Goal: Information Seeking & Learning: Learn about a topic

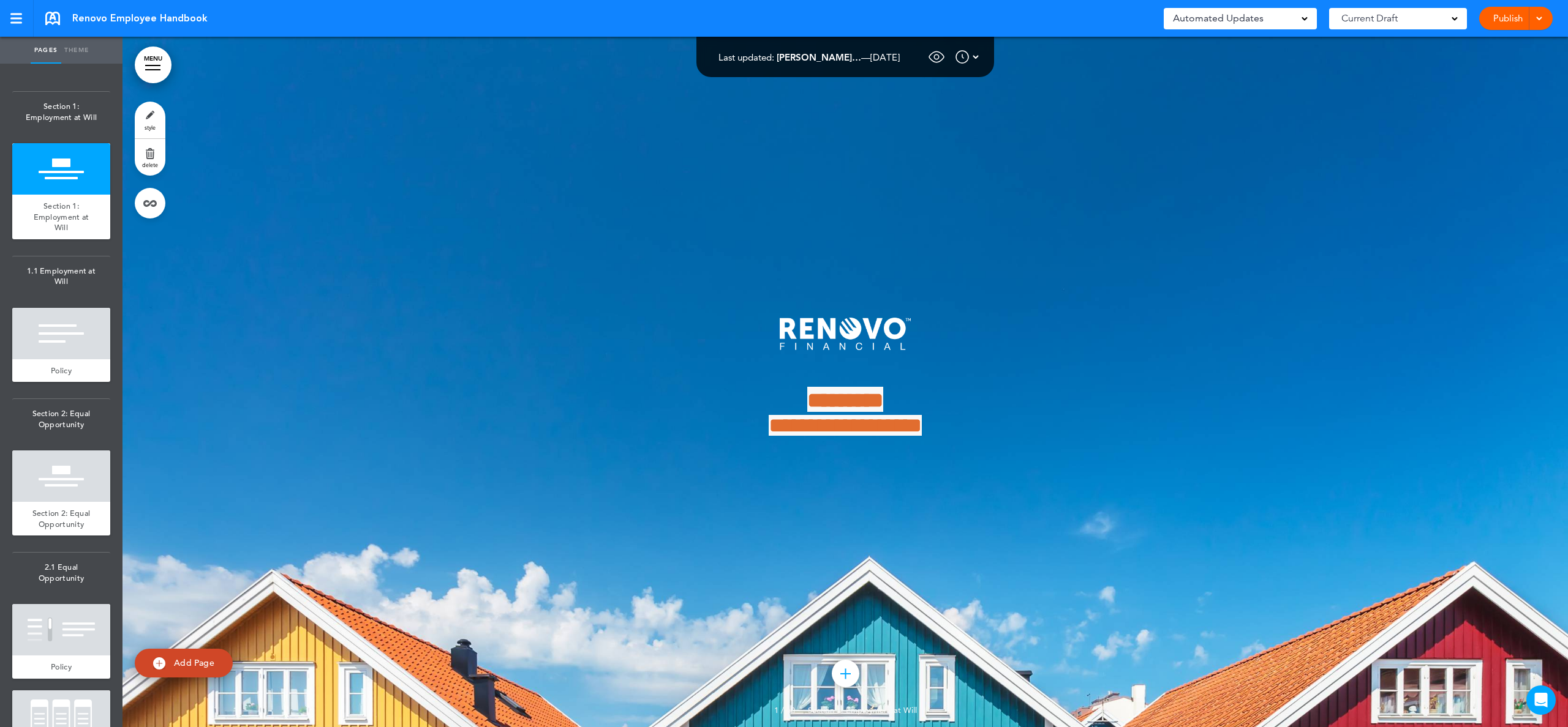
click at [1537, 16] on span at bounding box center [1539, 18] width 8 height 8
click at [1480, 100] on span "Preview Draft" at bounding box center [1480, 101] width 51 height 11
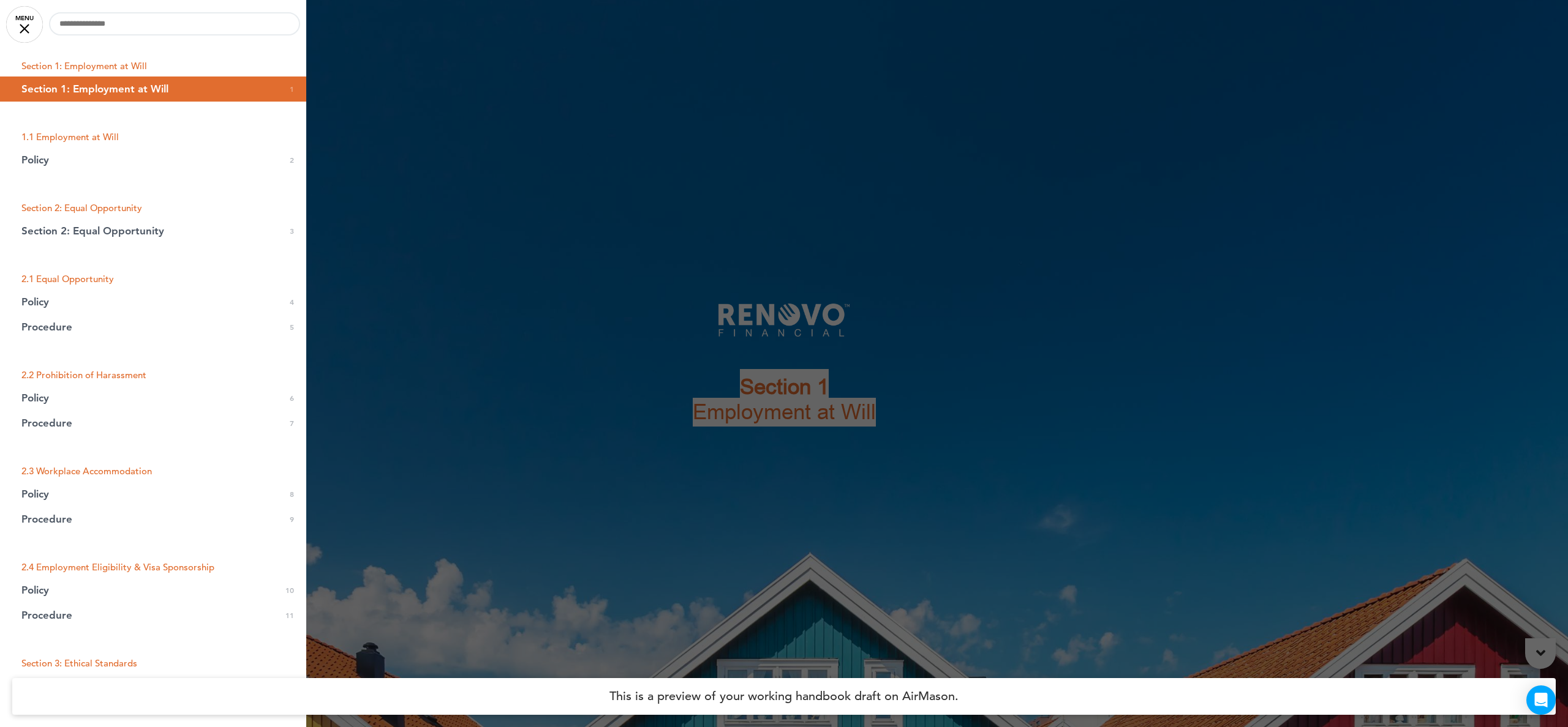
click at [490, 245] on div at bounding box center [784, 364] width 1568 height 727
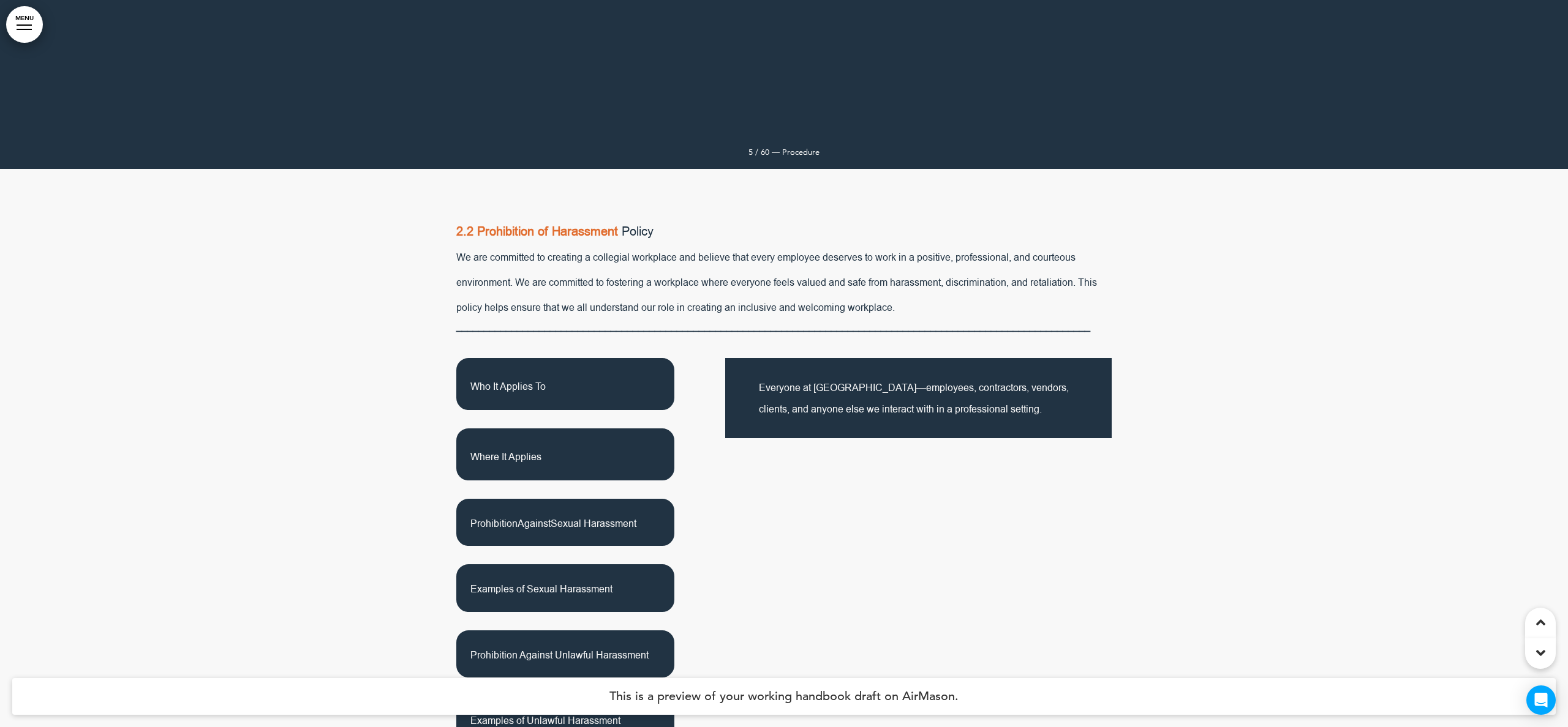
scroll to position [3470, 0]
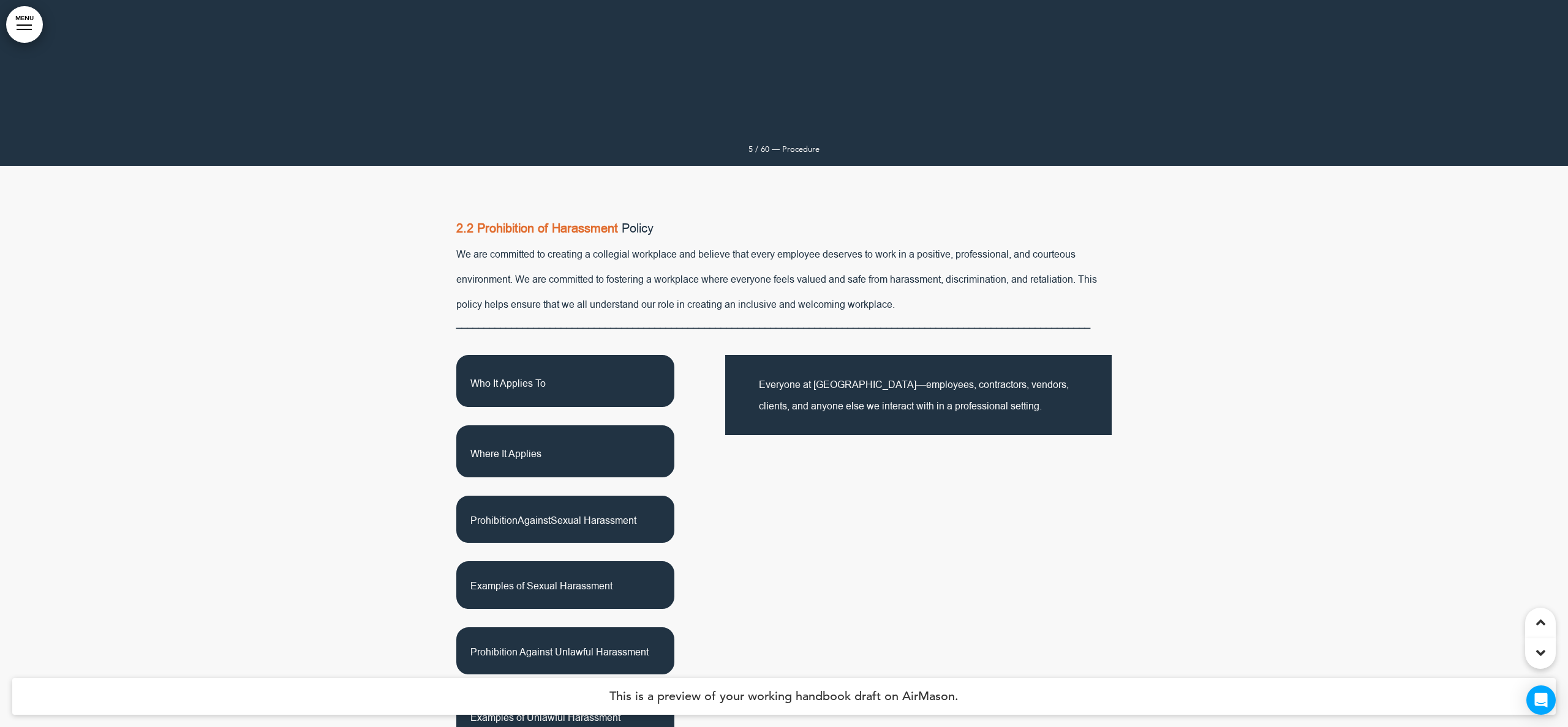
click at [579, 454] on p "Where It Applies" at bounding box center [565, 451] width 190 height 24
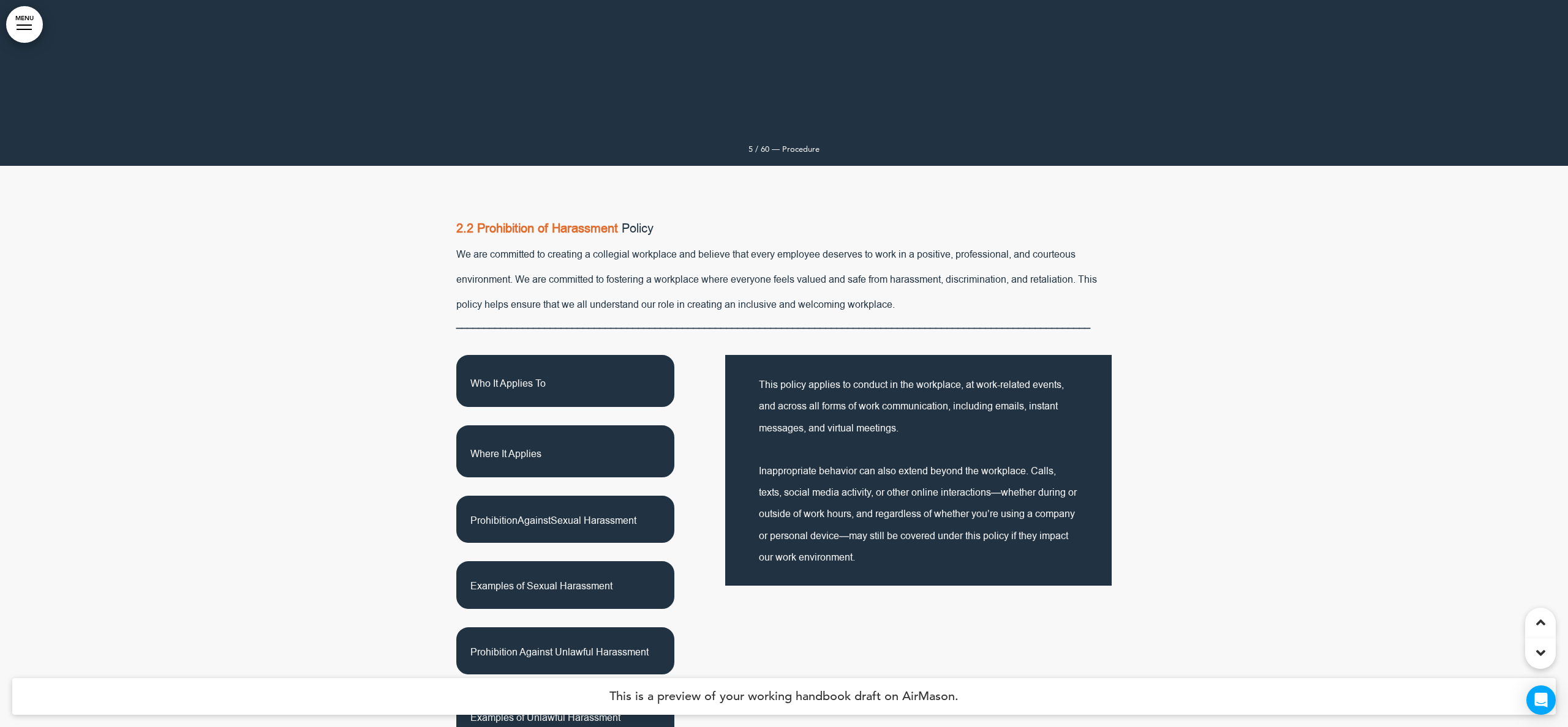
click at [580, 522] on span "Prohibition Against Sexual Harassment" at bounding box center [553, 521] width 166 height 14
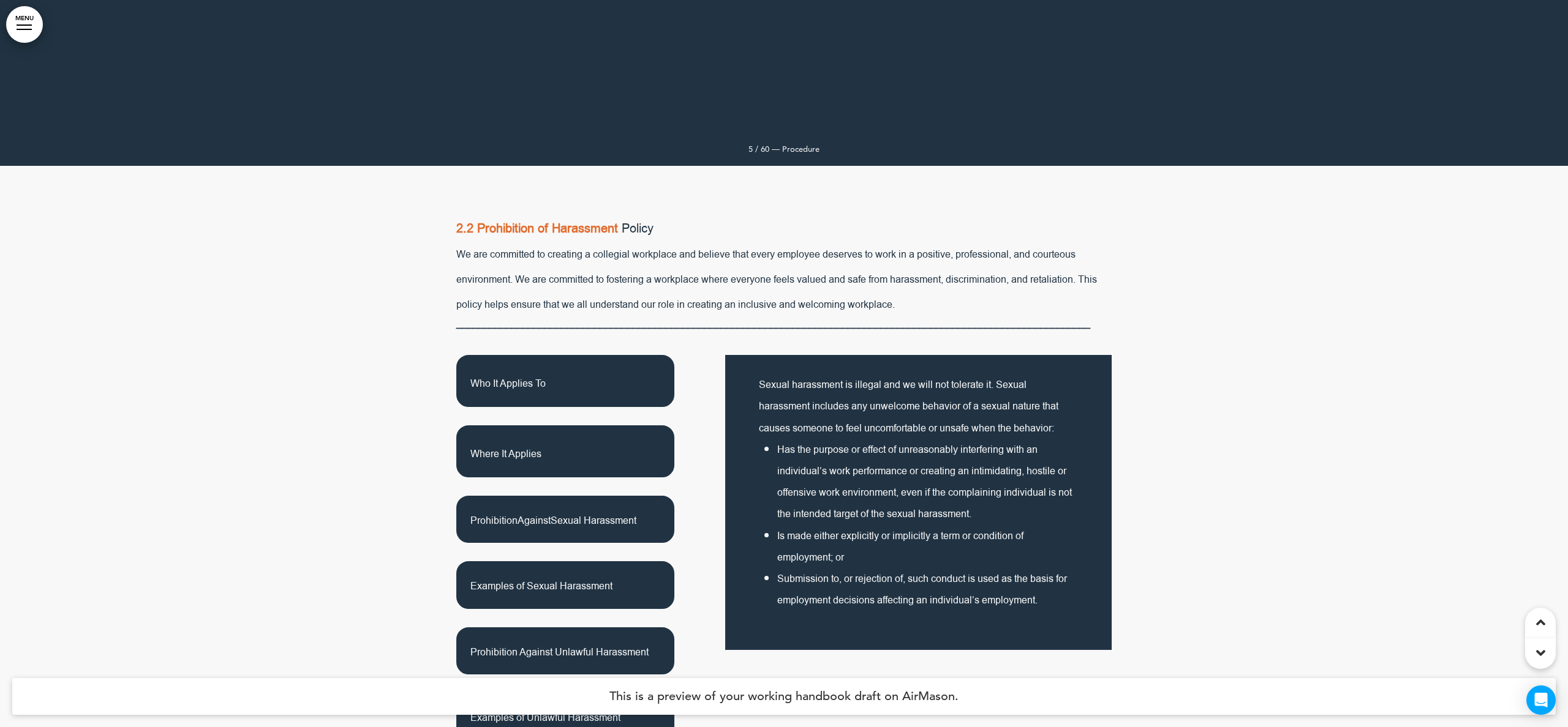
click at [572, 588] on p "Examples of Sexual Harassment" at bounding box center [565, 585] width 190 height 19
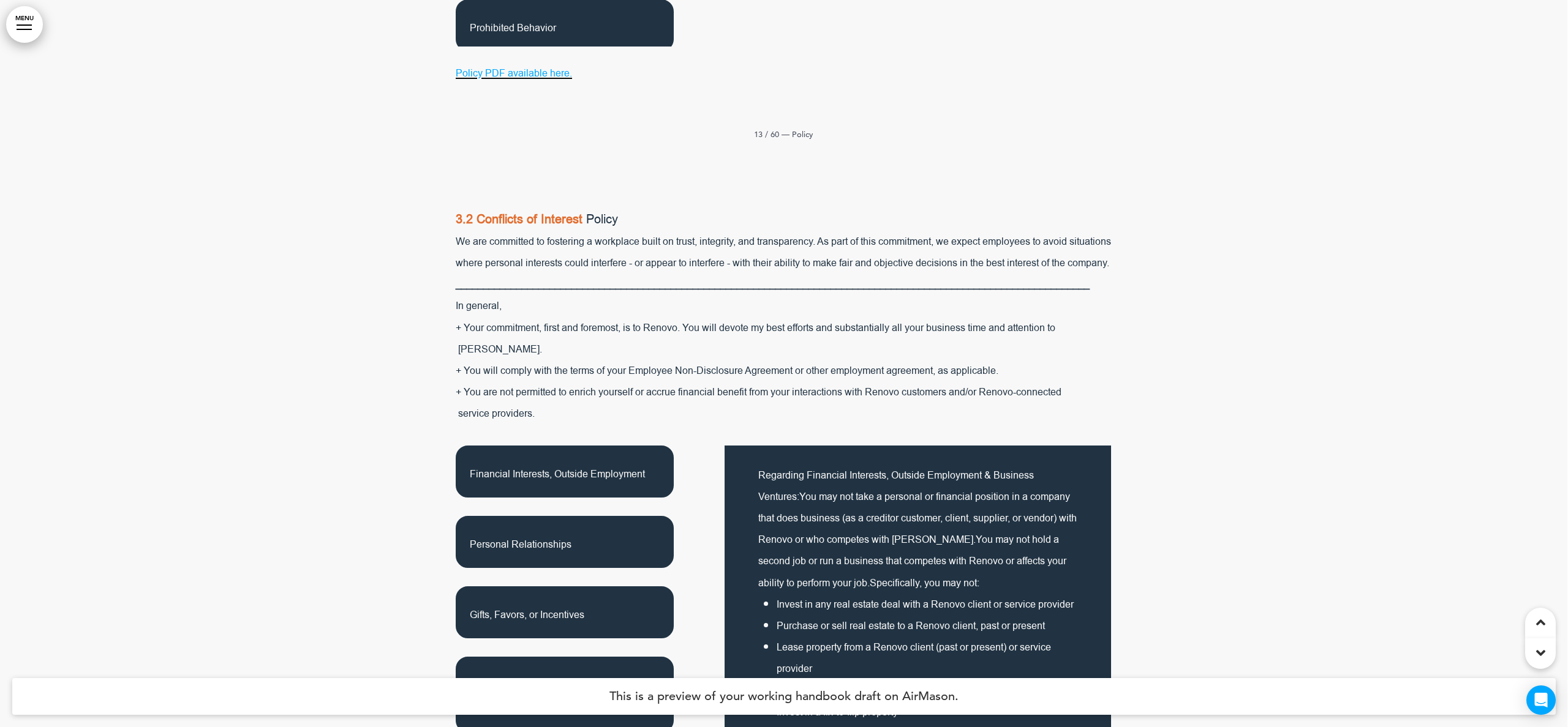
scroll to position [9779, 1]
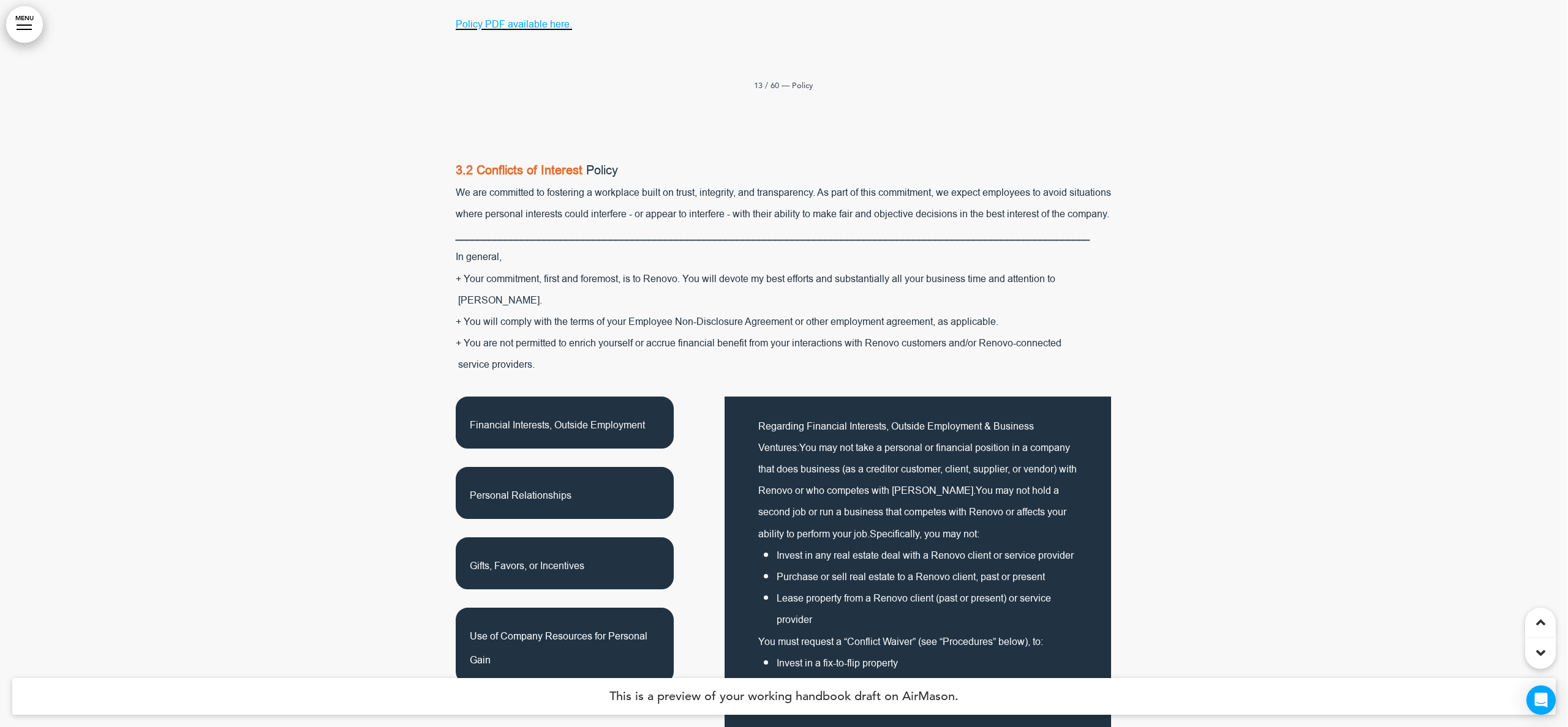
click at [526, 489] on span "Personal Relationships" at bounding box center [520, 496] width 101 height 14
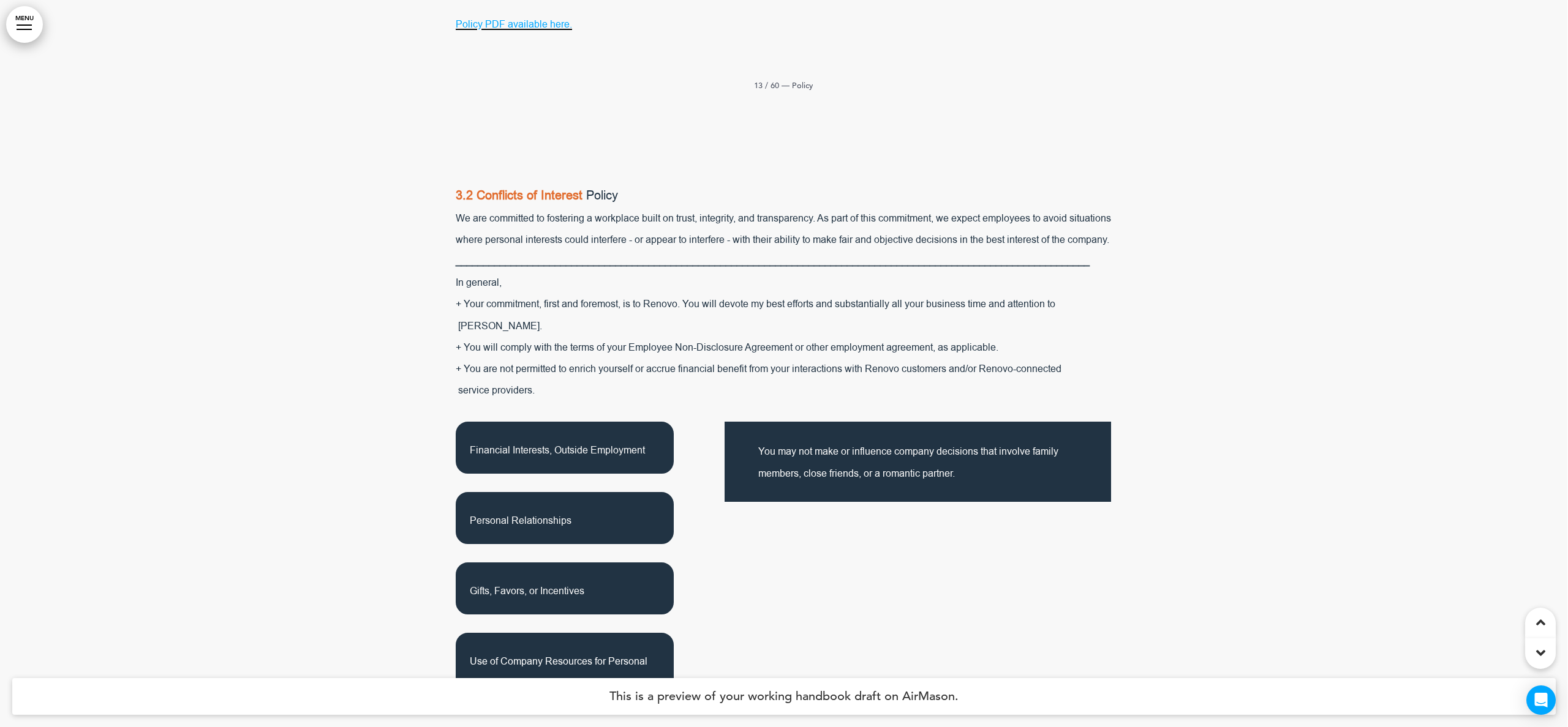
click at [526, 436] on p "Financial Interests, Outside Employment" at bounding box center [564, 448] width 190 height 24
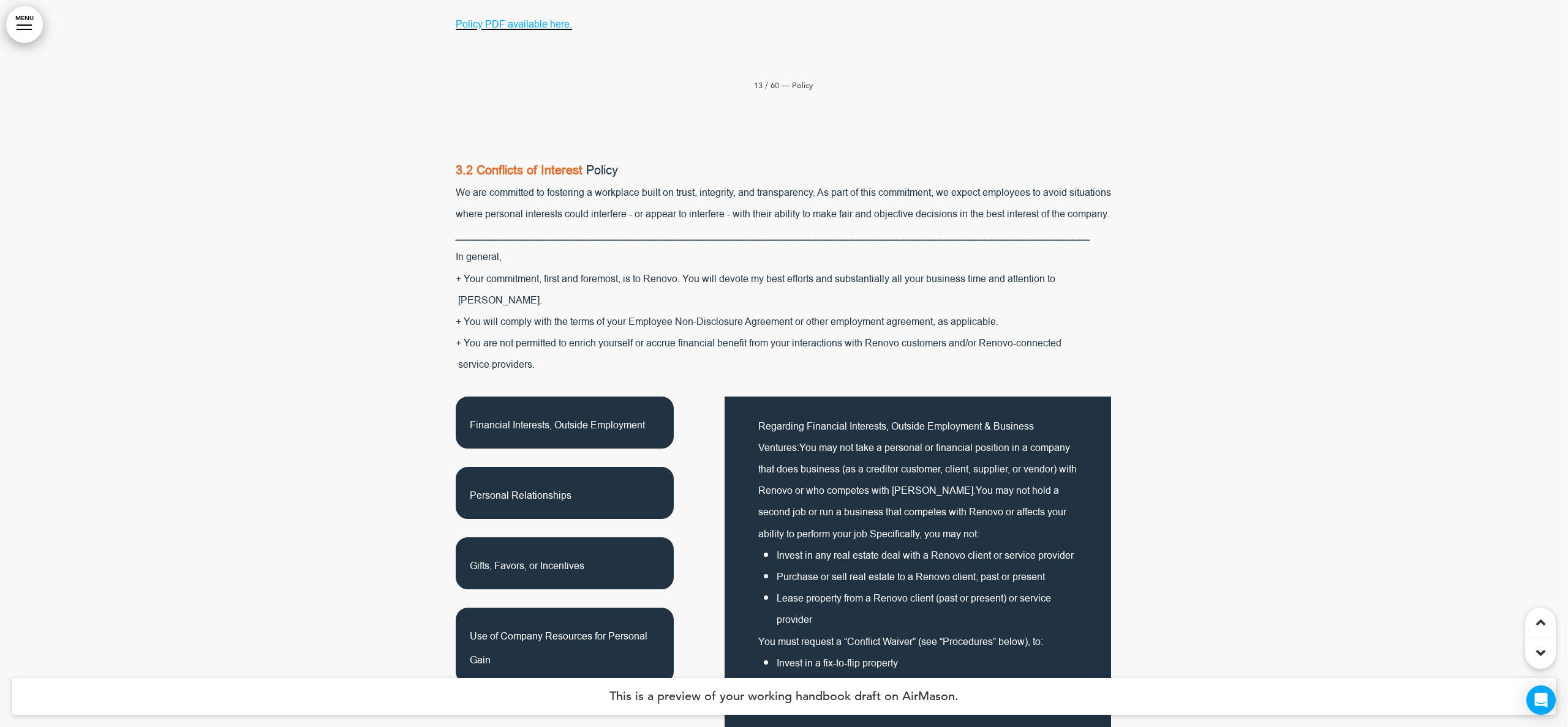
click at [528, 559] on span "Gifts, Favors, or Incentives" at bounding box center [526, 566] width 115 height 14
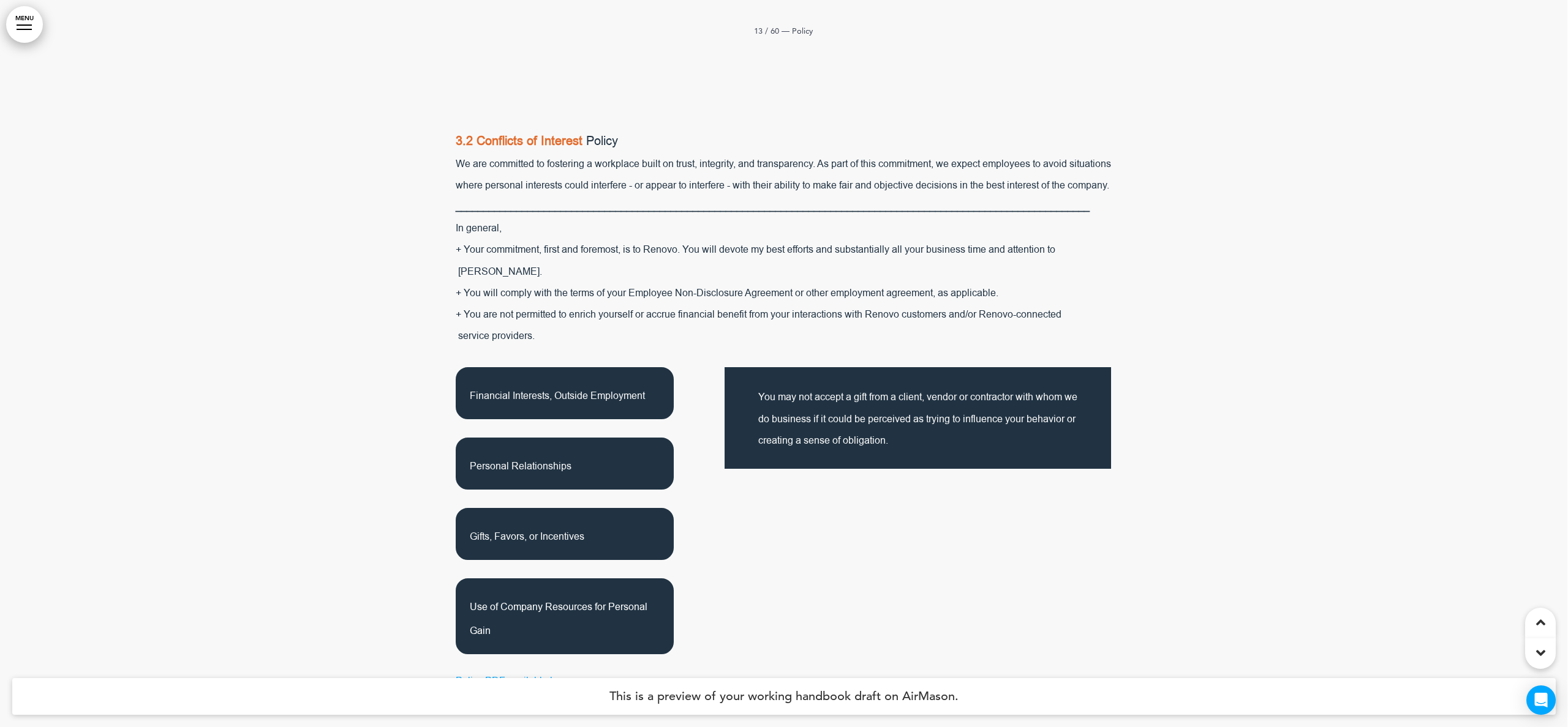
scroll to position [9850, 1]
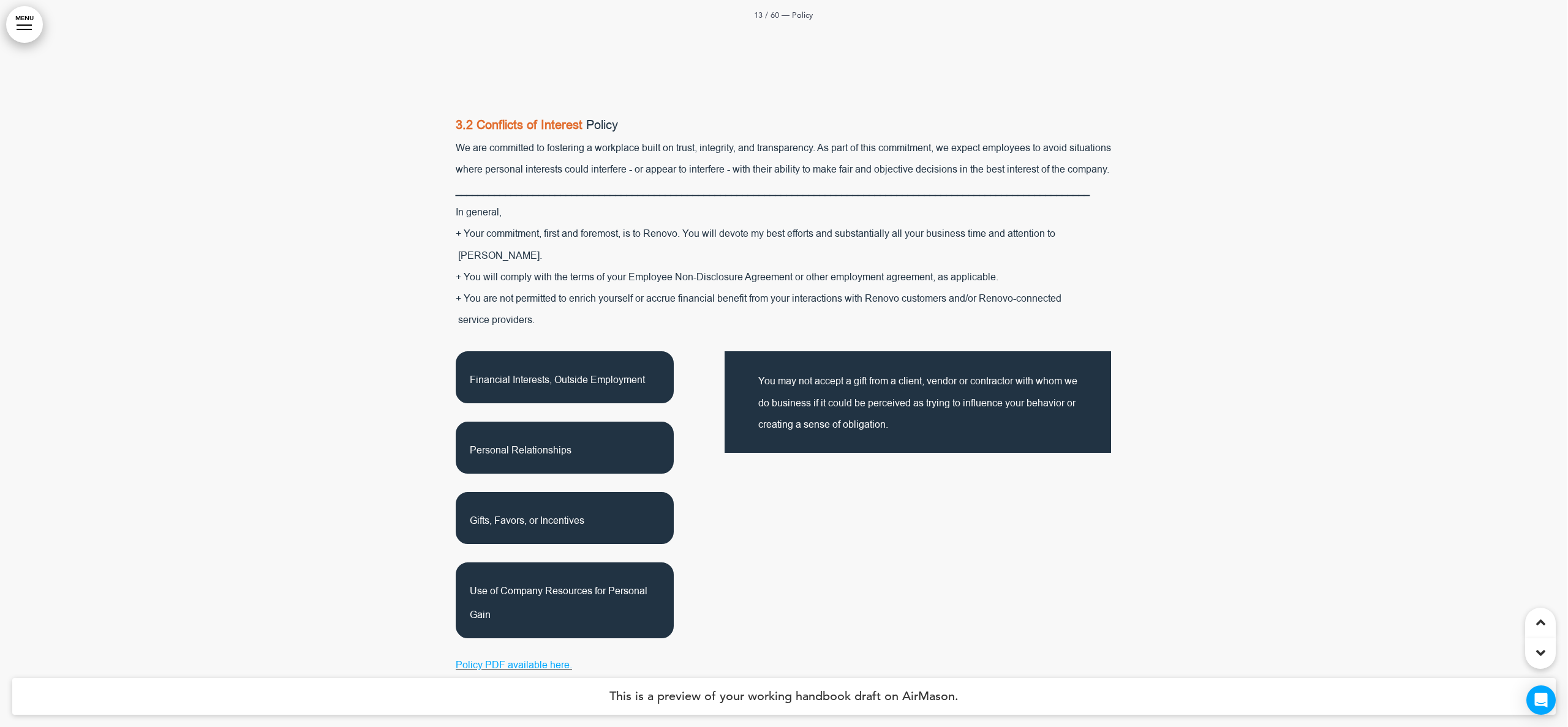
click at [538, 577] on p "Use of Company Resources for Personal Gain" at bounding box center [564, 601] width 190 height 48
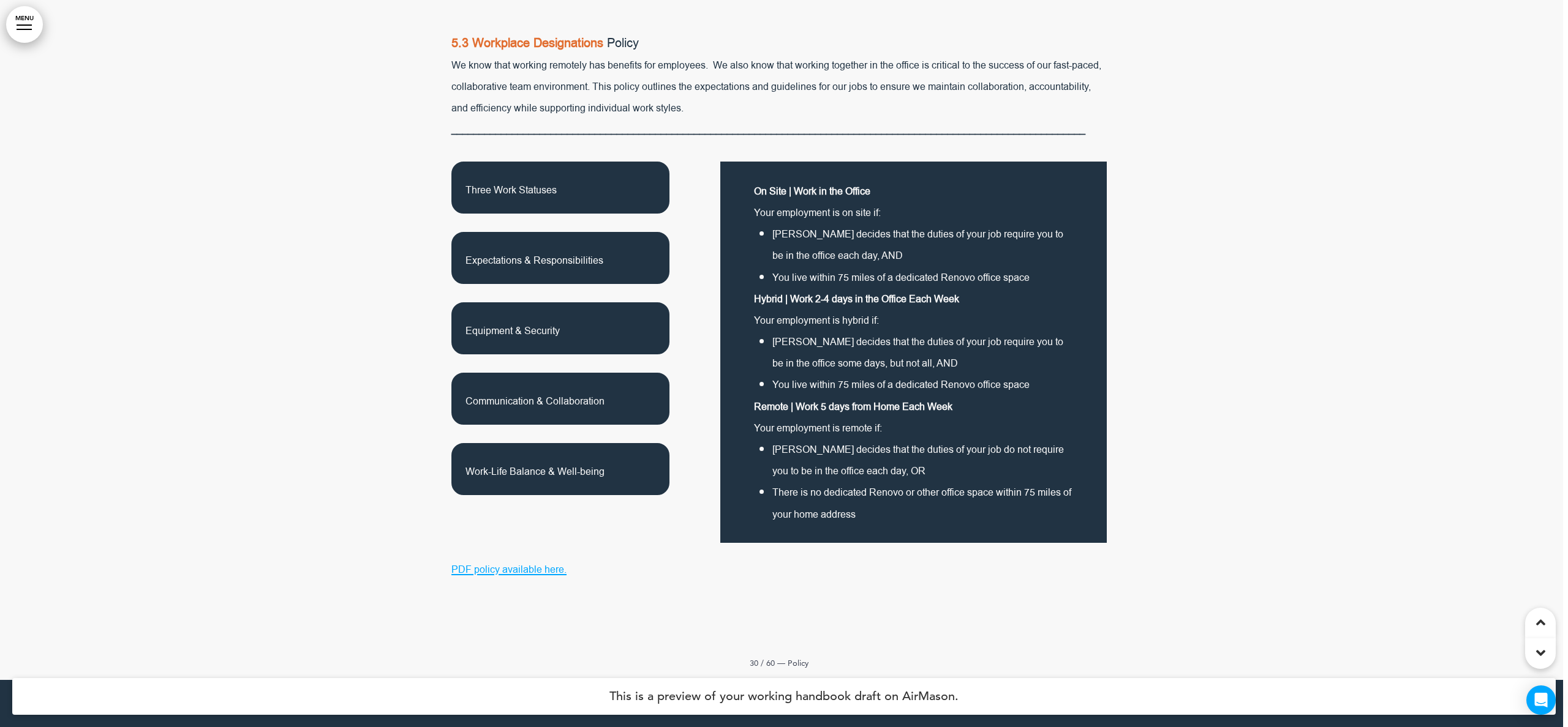
scroll to position [22117, 5]
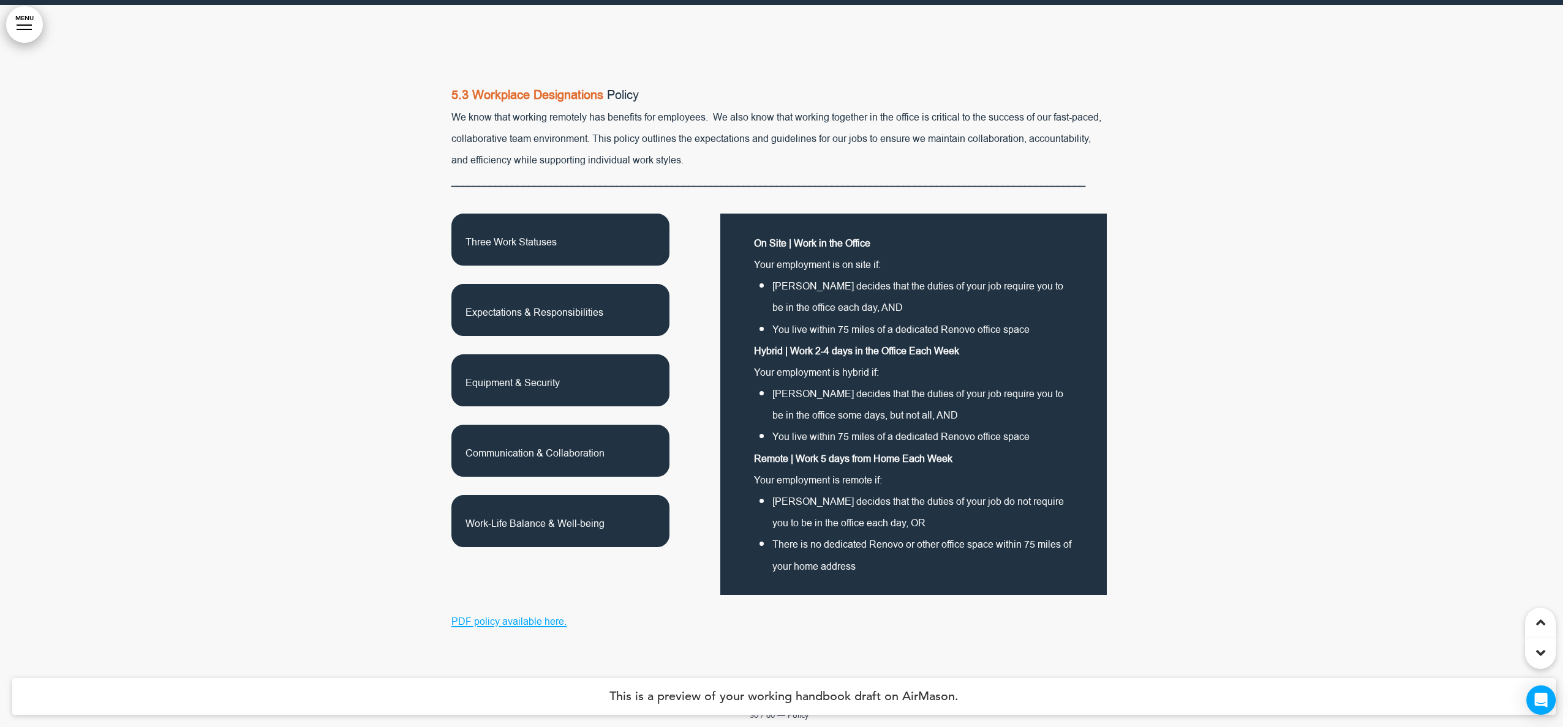
click at [536, 509] on p "Work-Life Balance & Well-being" at bounding box center [560, 521] width 190 height 24
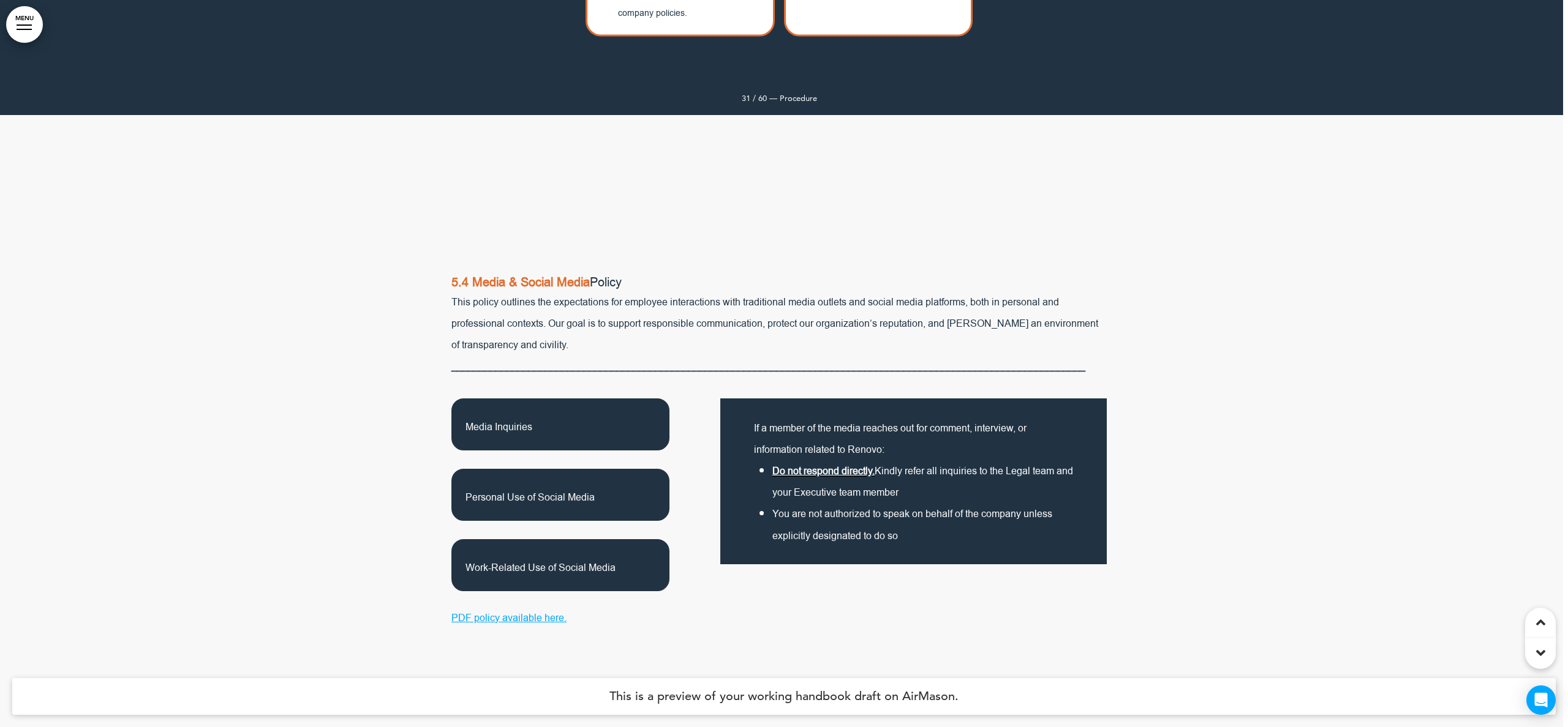
scroll to position [23462, 5]
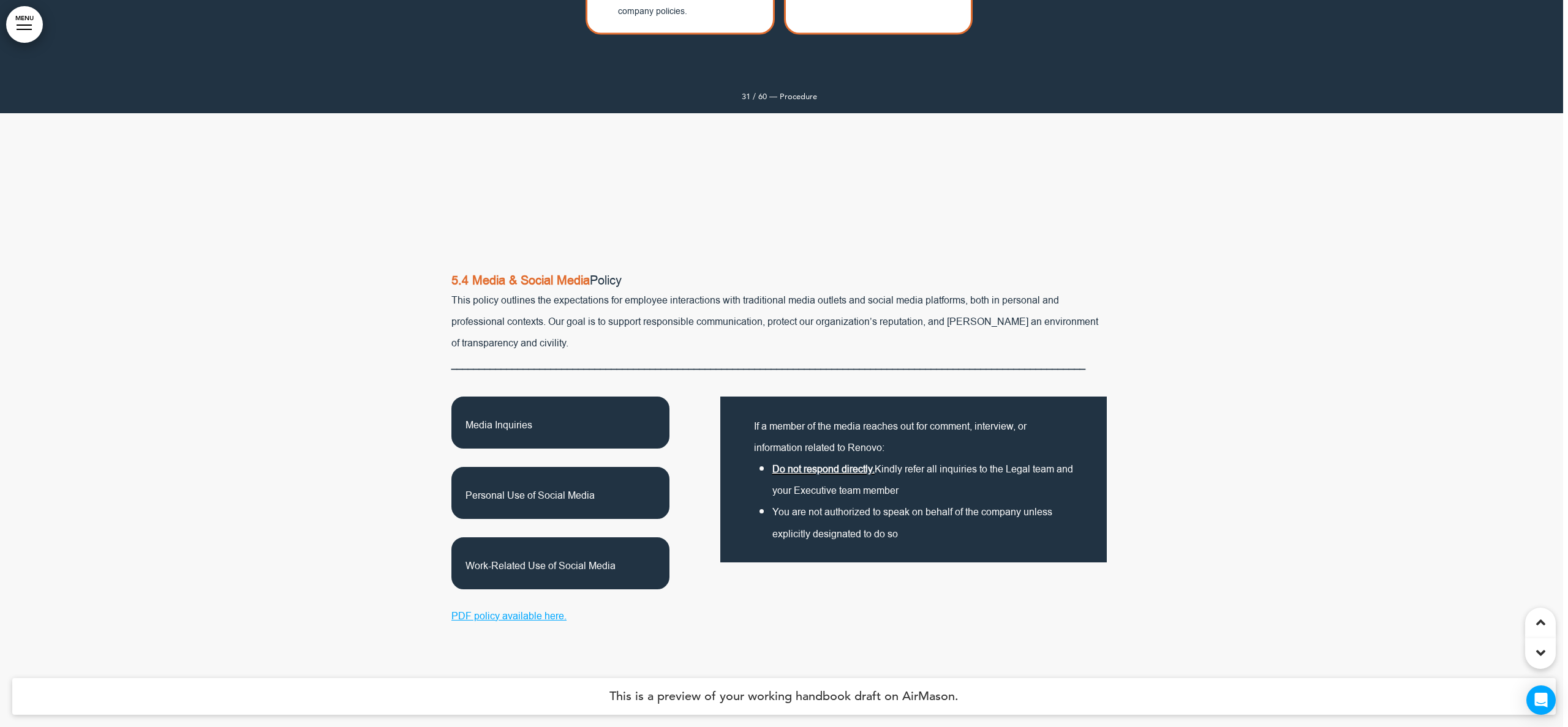
click at [546, 397] on div "Media Inquiries" at bounding box center [560, 422] width 218 height 52
click at [543, 480] on span "Personal Use of Social Media" at bounding box center [530, 492] width 129 height 24
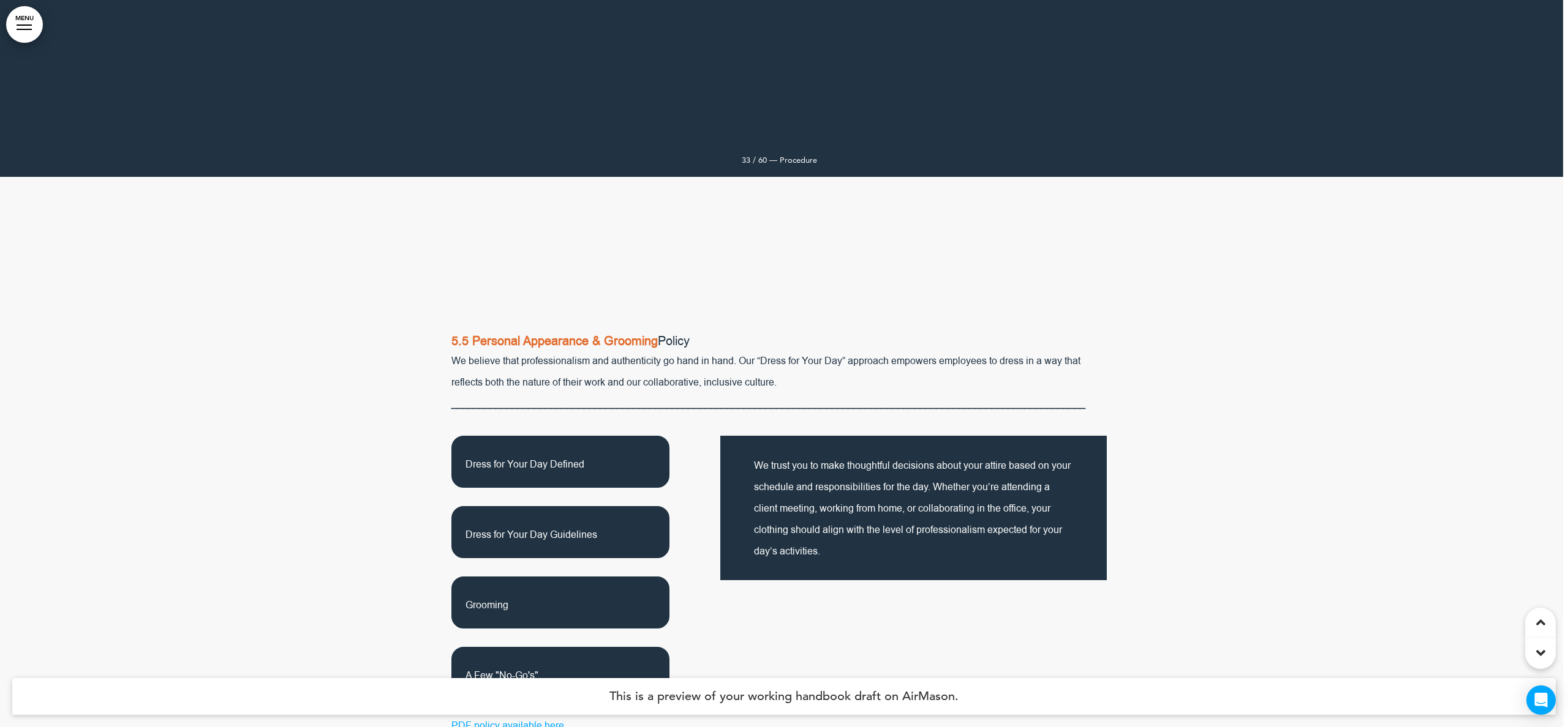
scroll to position [24856, 5]
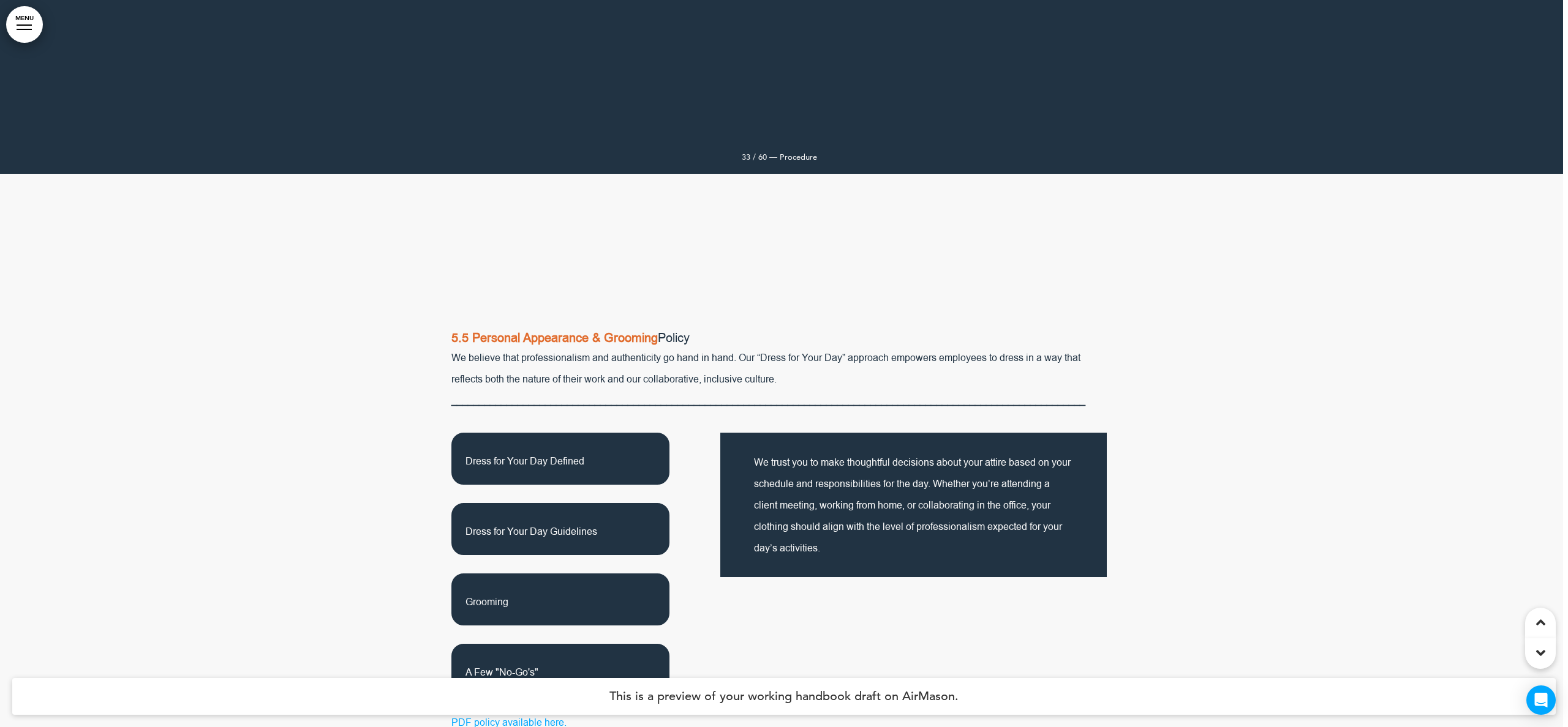
click at [530, 666] on span "A Few "No-Go's"" at bounding box center [502, 673] width 73 height 14
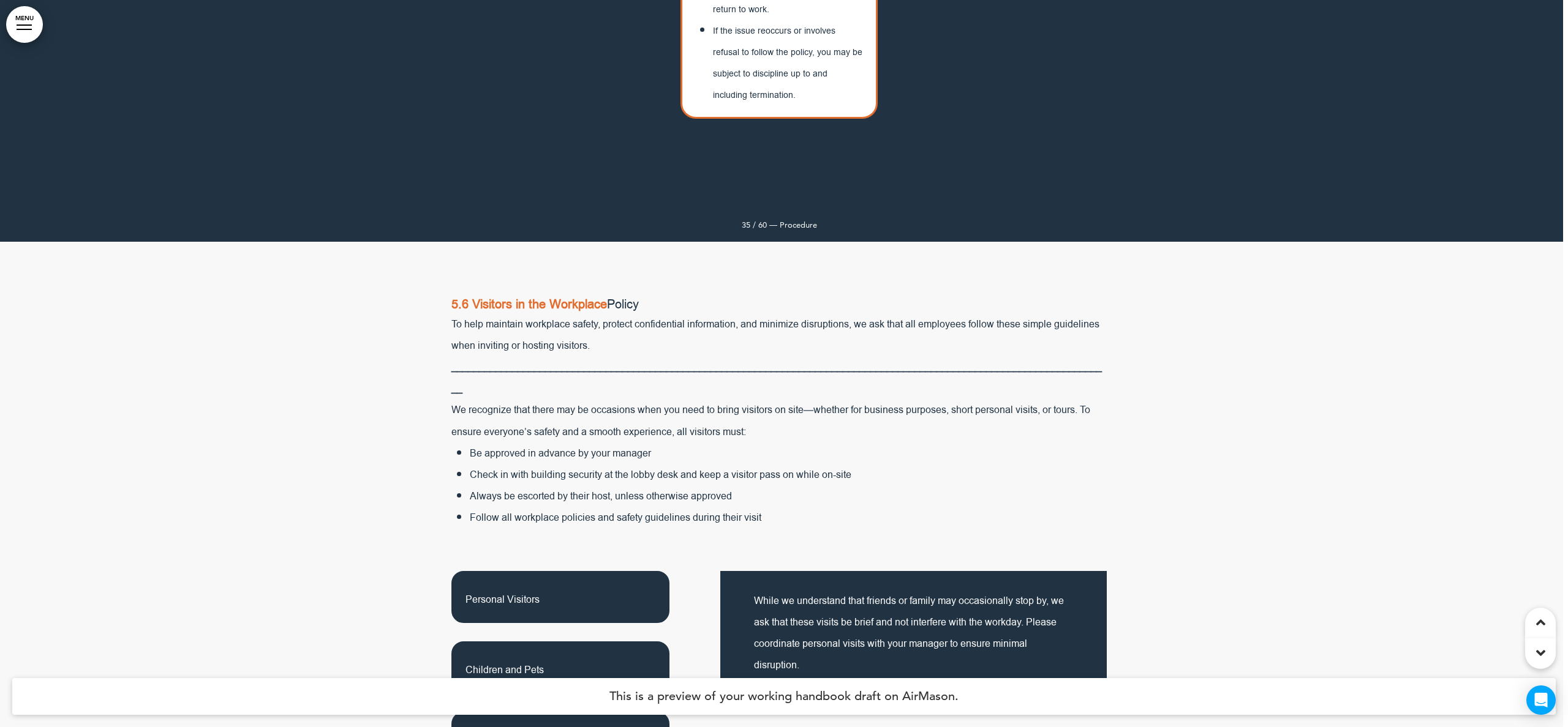
scroll to position [26283, 5]
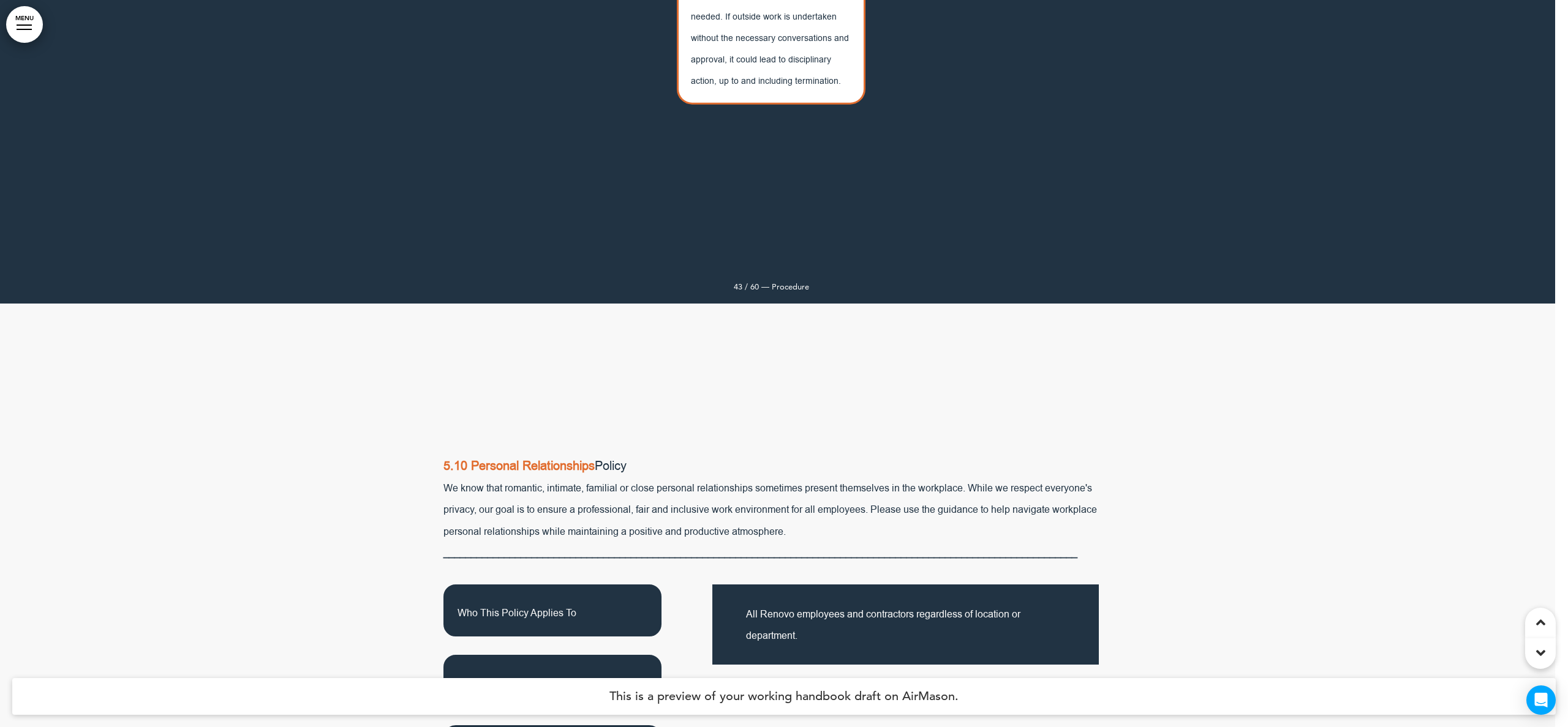
scroll to position [32089, 13]
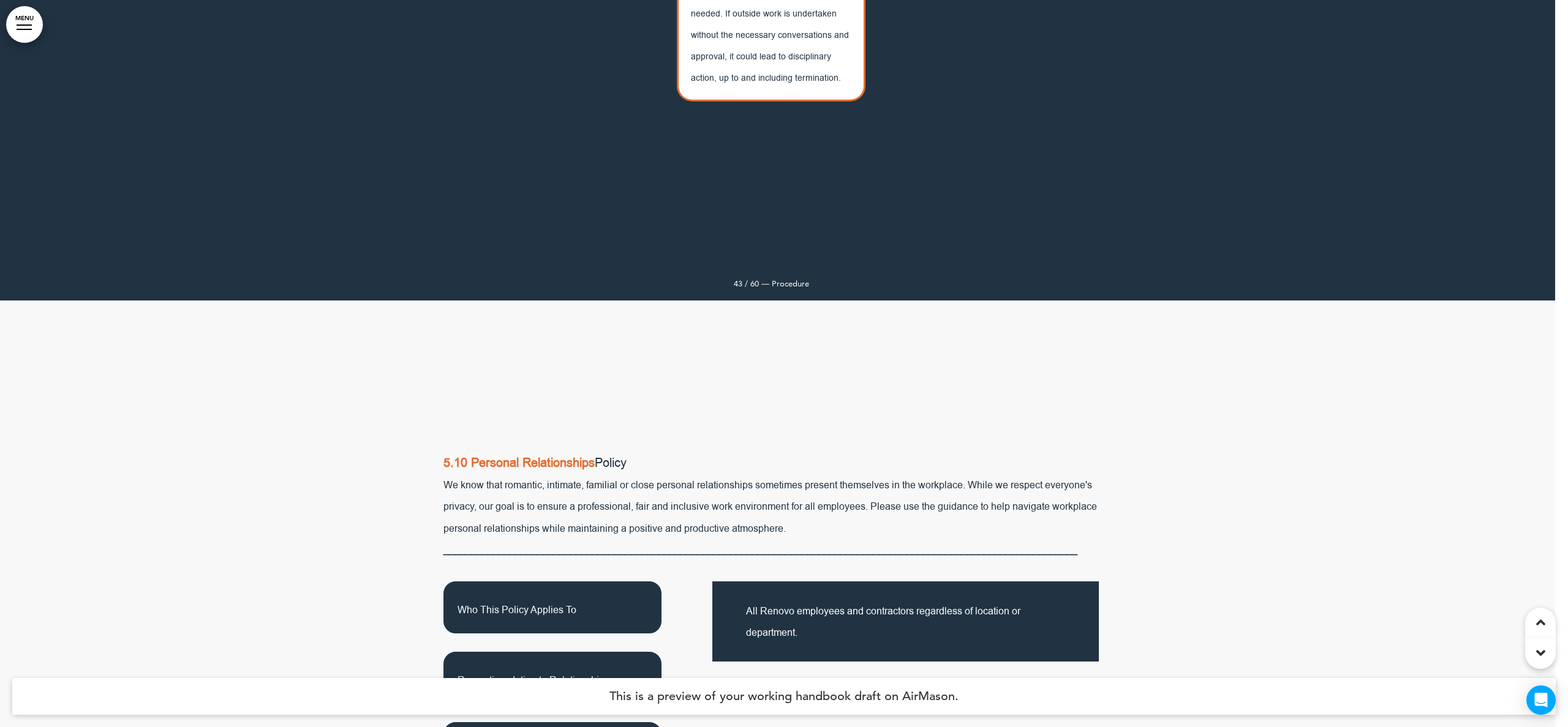
click at [575, 596] on p "Who This Policy Applies To" at bounding box center [552, 608] width 190 height 24
click at [568, 665] on span "Romantic or Intimate Relationships" at bounding box center [533, 677] width 152 height 24
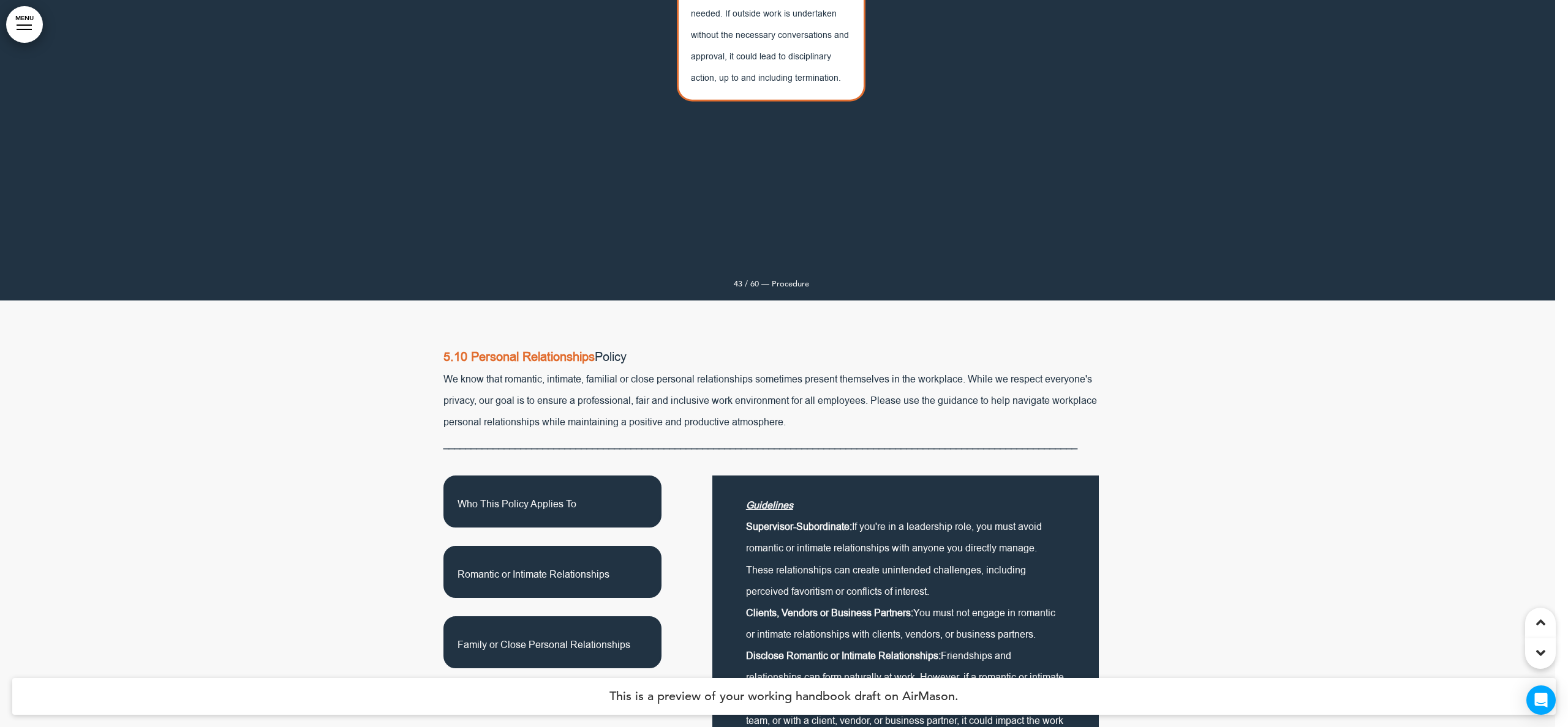
click at [564, 616] on div "Family or Close Personal Relationships" at bounding box center [552, 642] width 218 height 52
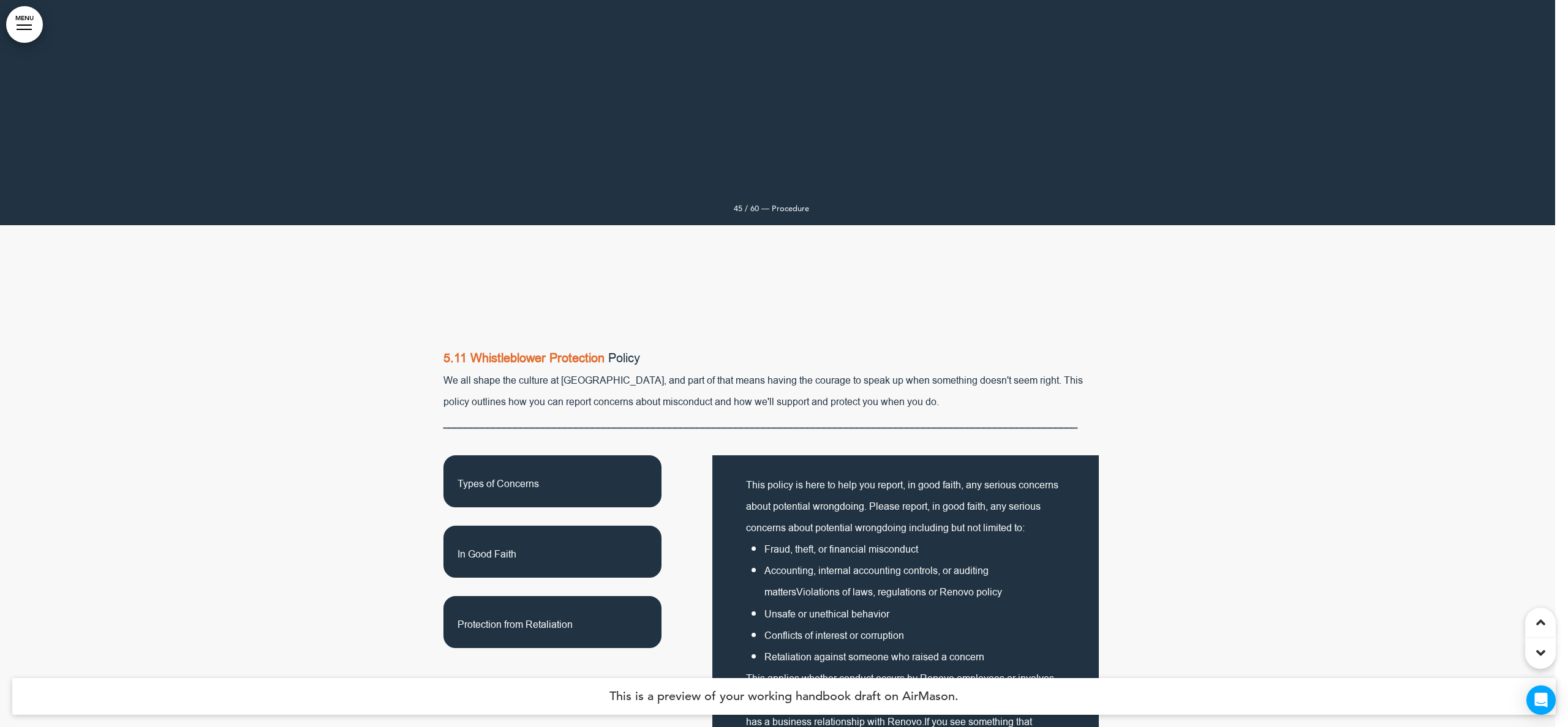
scroll to position [33618, 0]
